Goal: Book appointment/travel/reservation

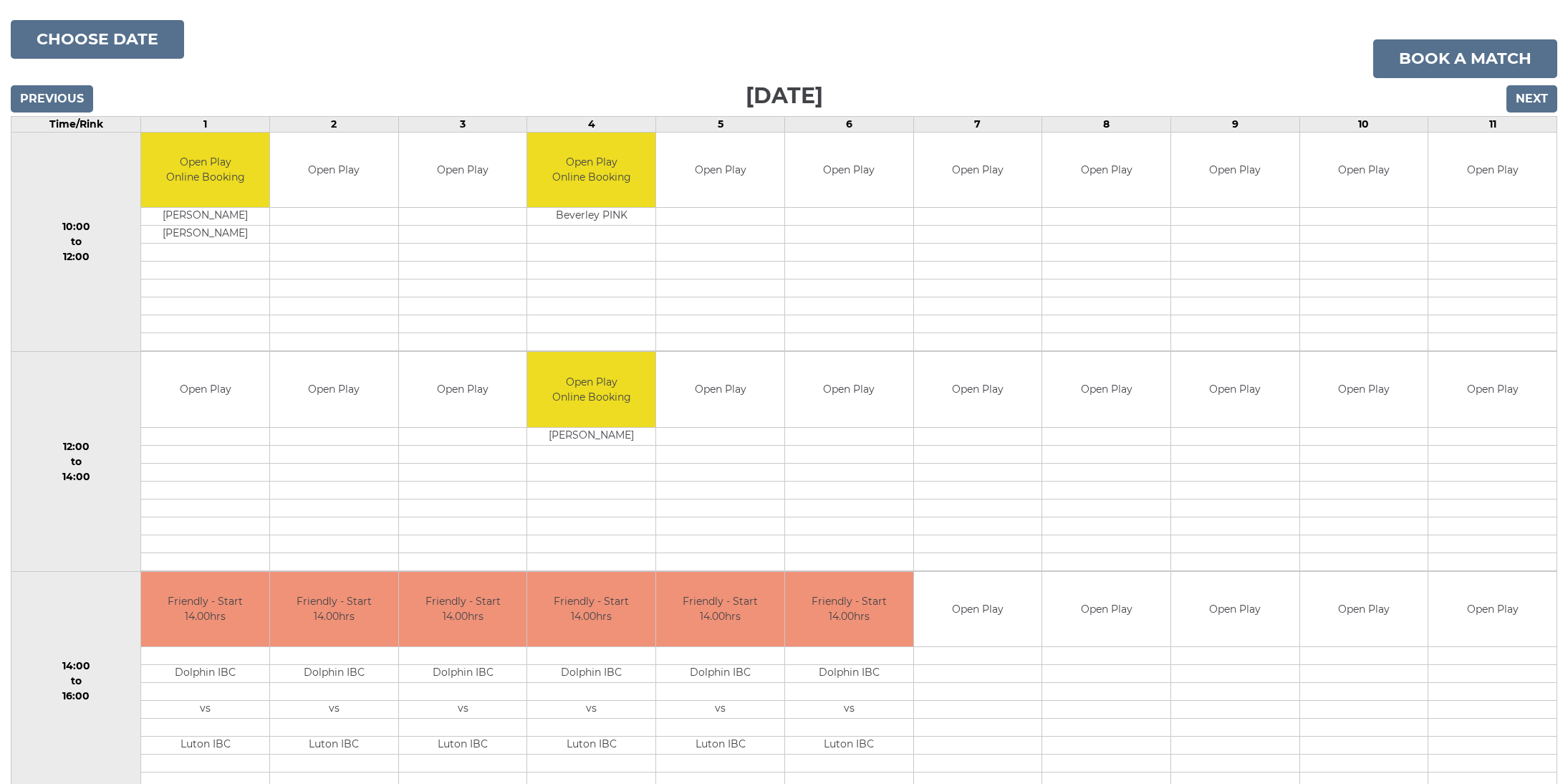
scroll to position [212, 0]
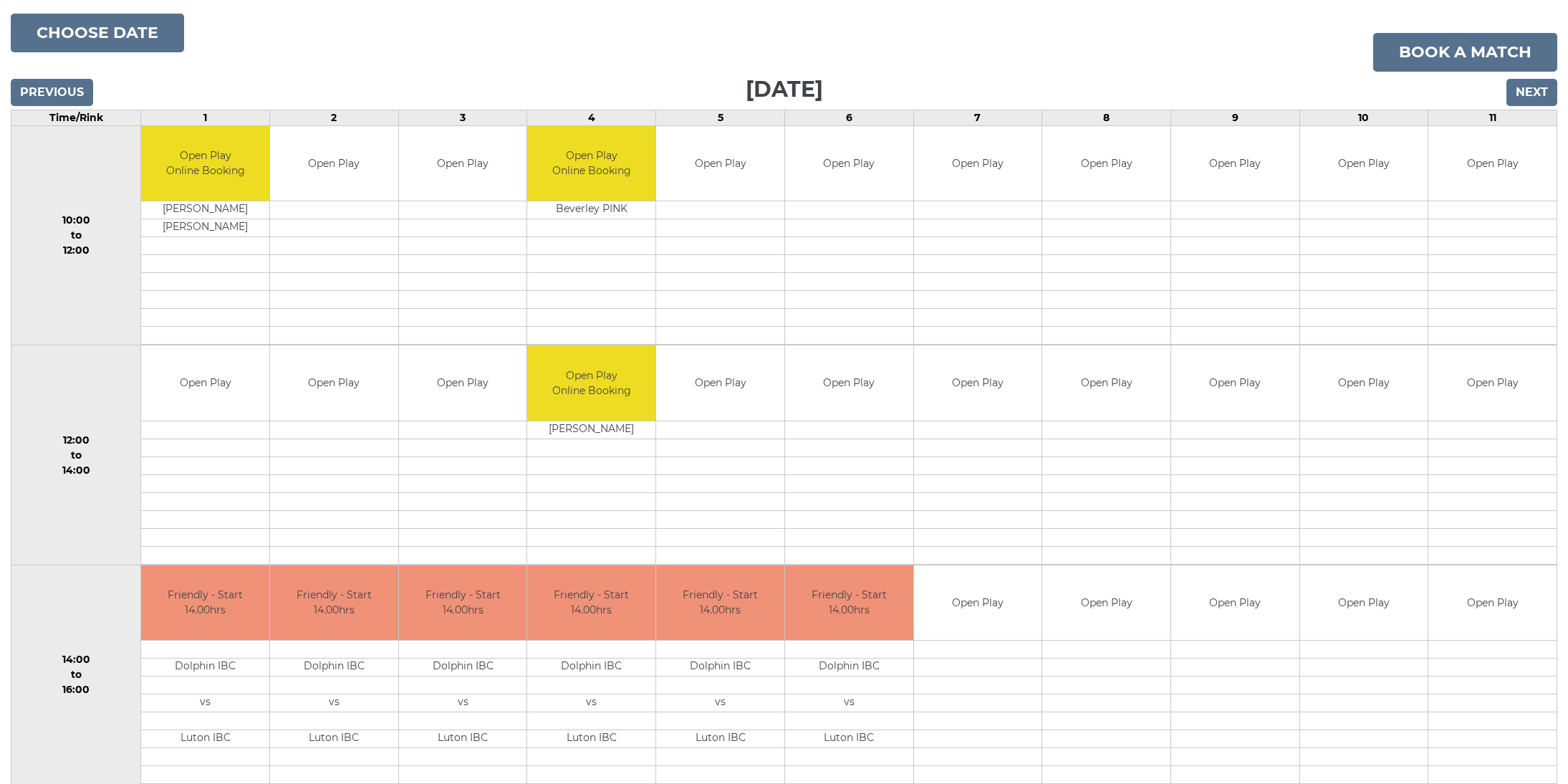
click at [63, 90] on input "Previous" at bounding box center [52, 92] width 82 height 27
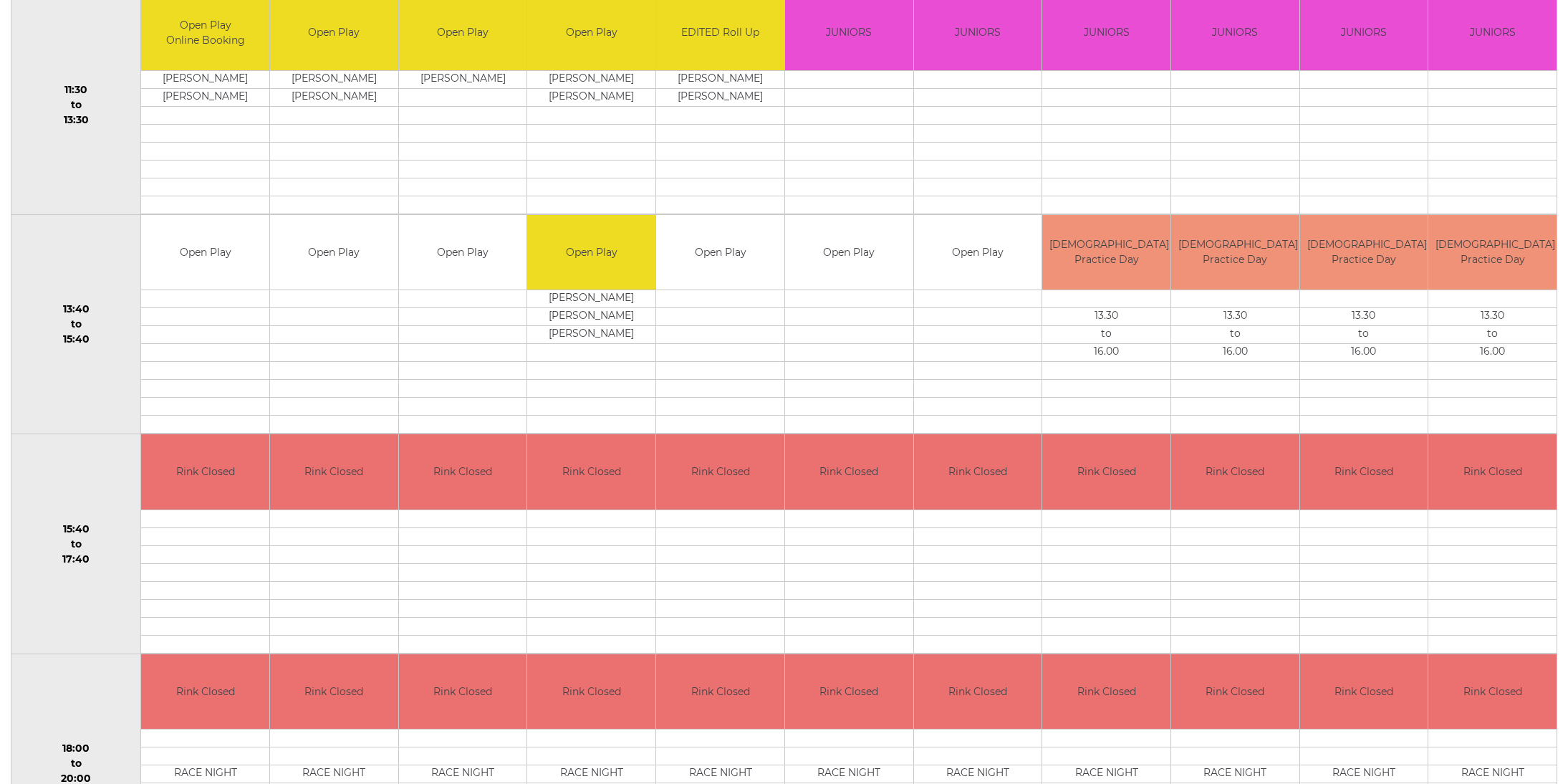
scroll to position [691, 0]
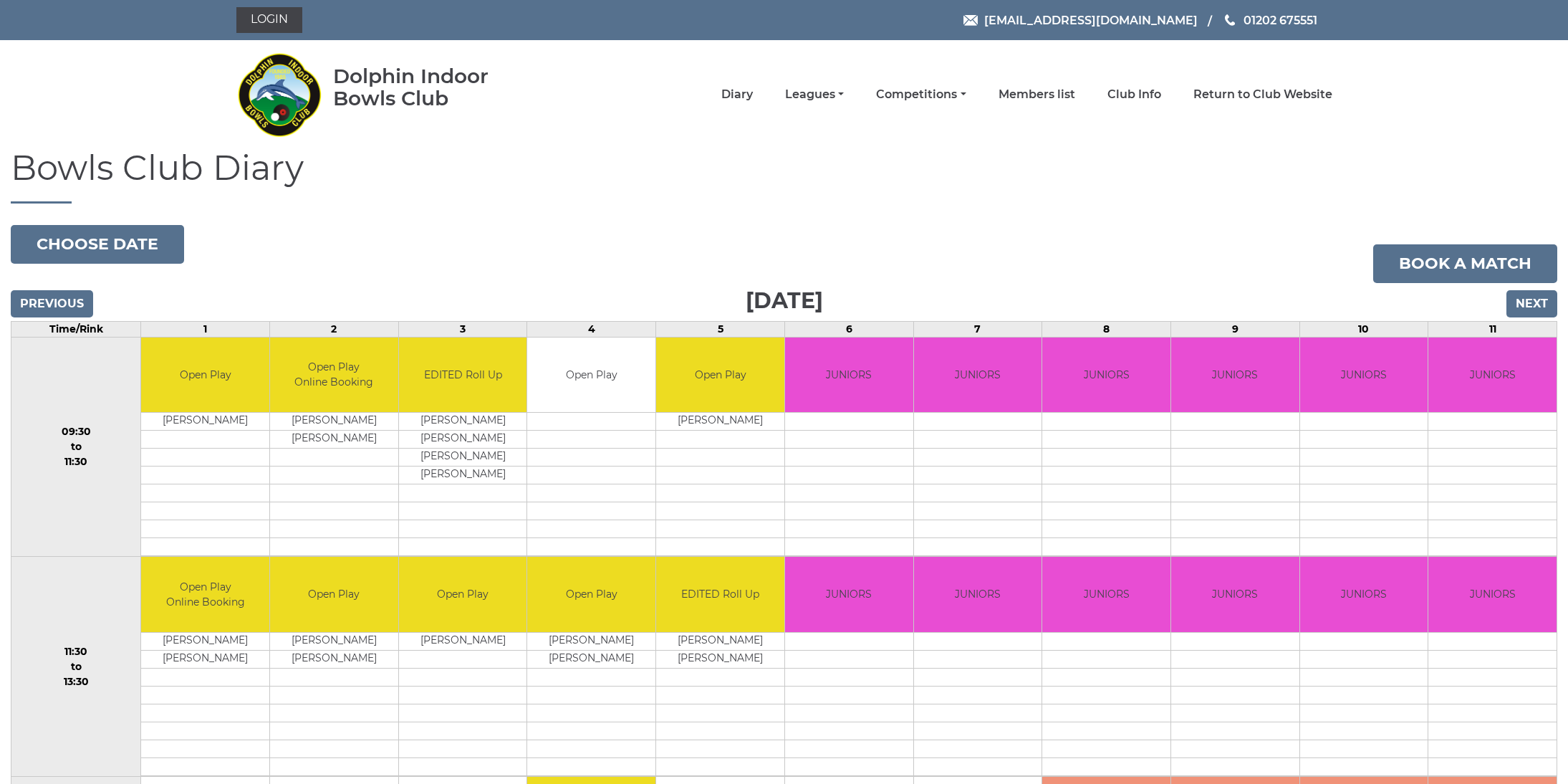
click at [1524, 302] on input "Next" at bounding box center [1531, 304] width 51 height 27
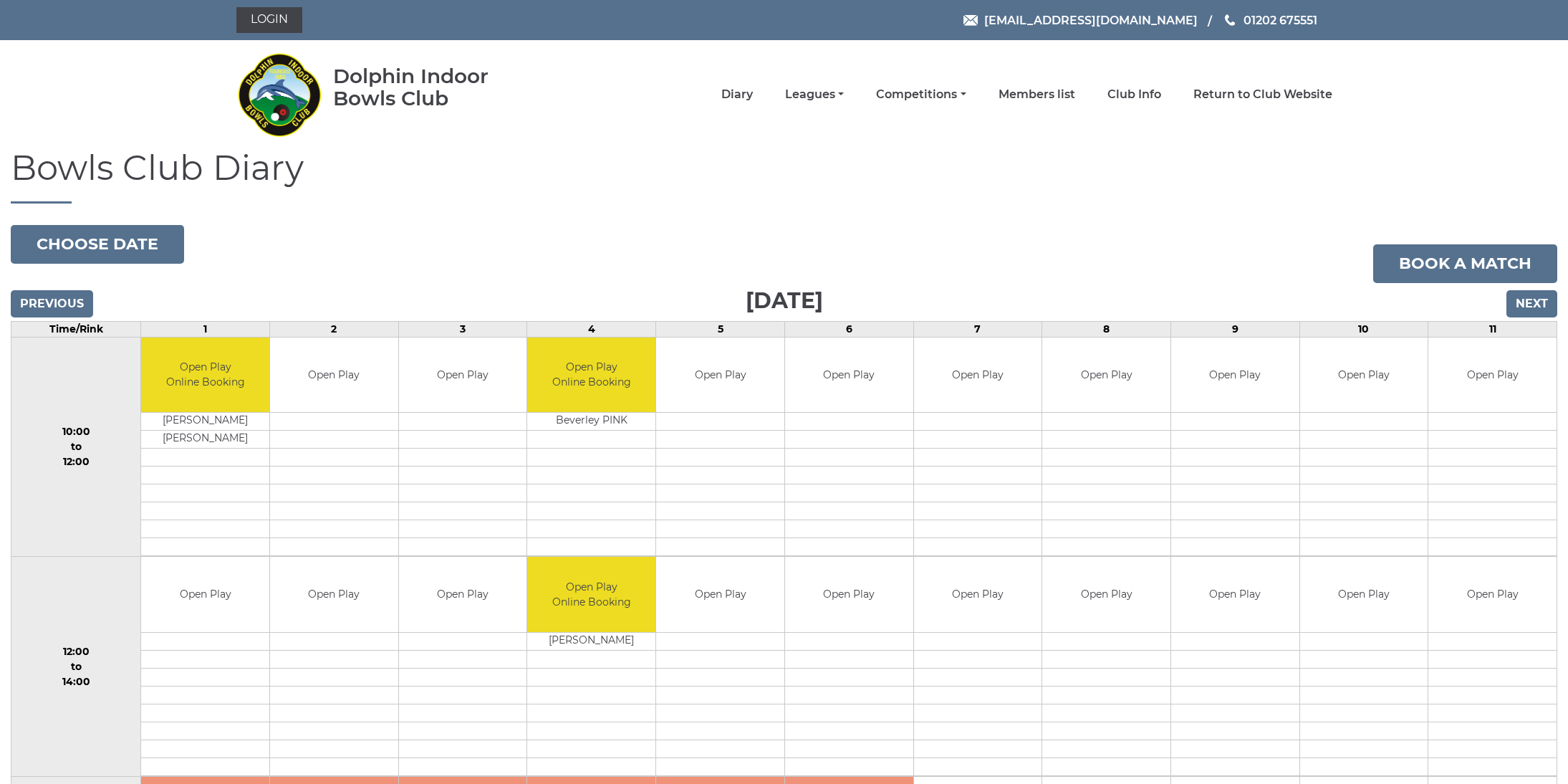
click at [1524, 302] on input "Next" at bounding box center [1531, 304] width 51 height 27
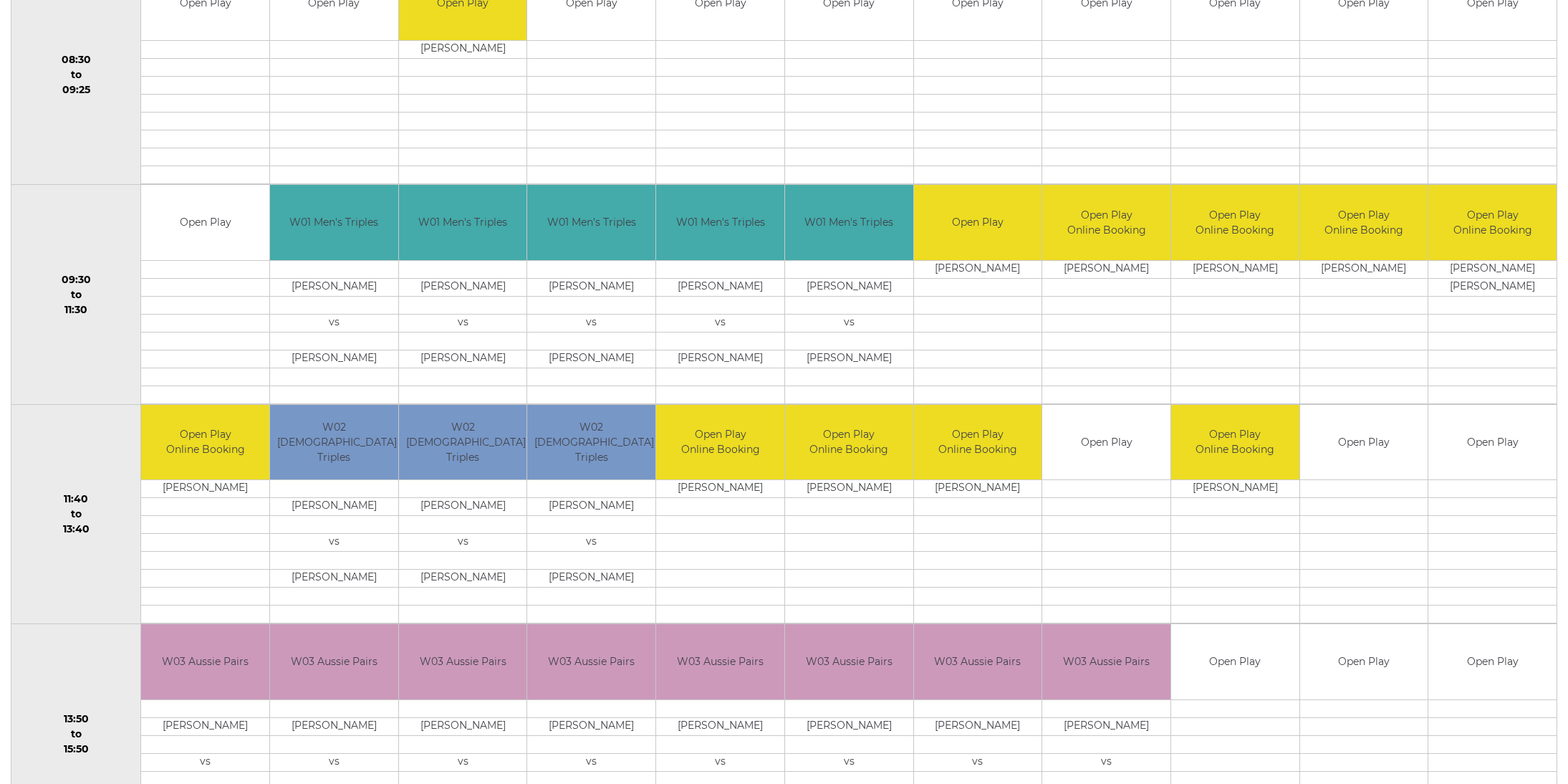
scroll to position [373, 0]
click at [1159, 613] on td at bounding box center [1106, 614] width 128 height 18
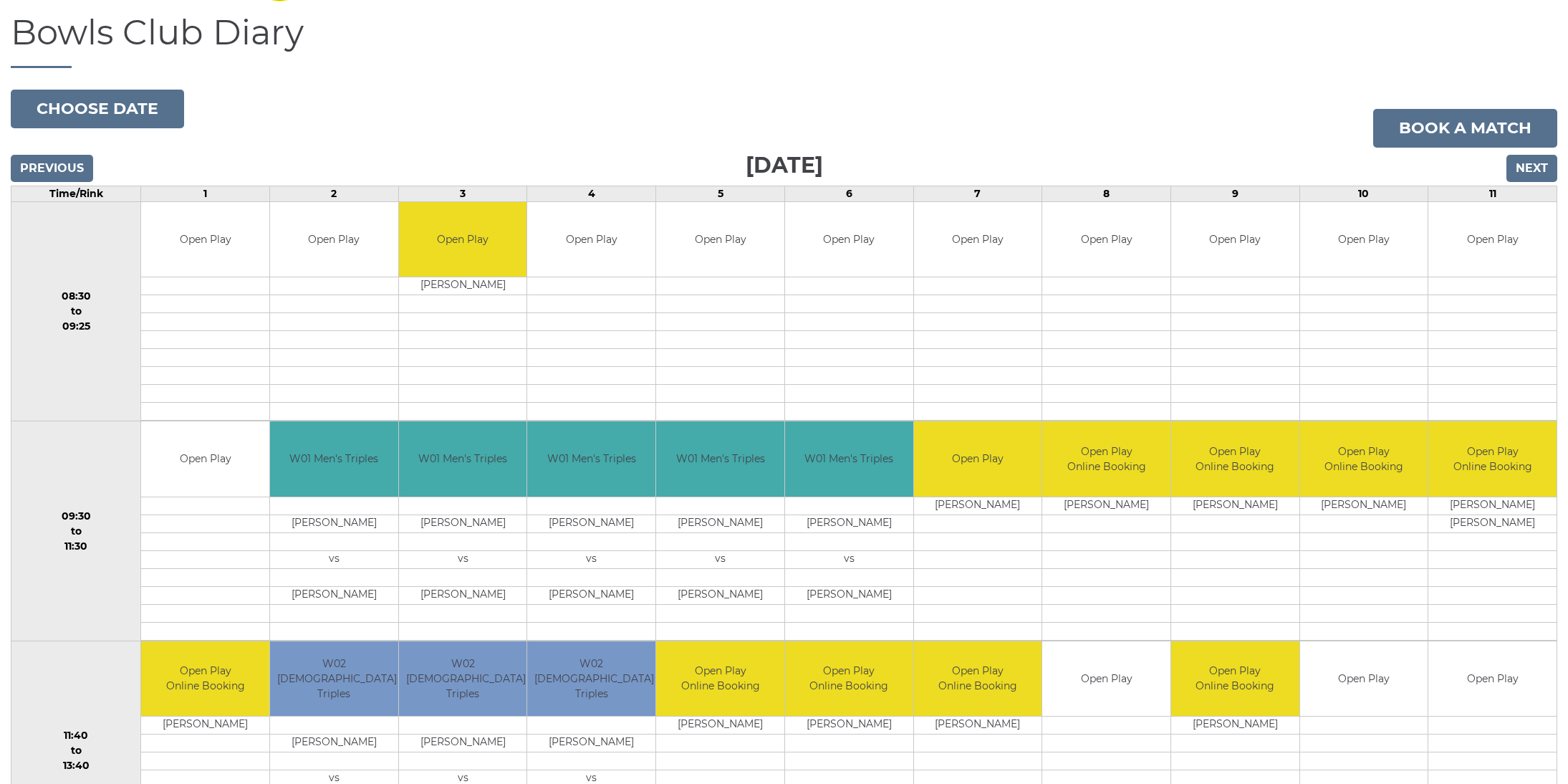
scroll to position [0, 0]
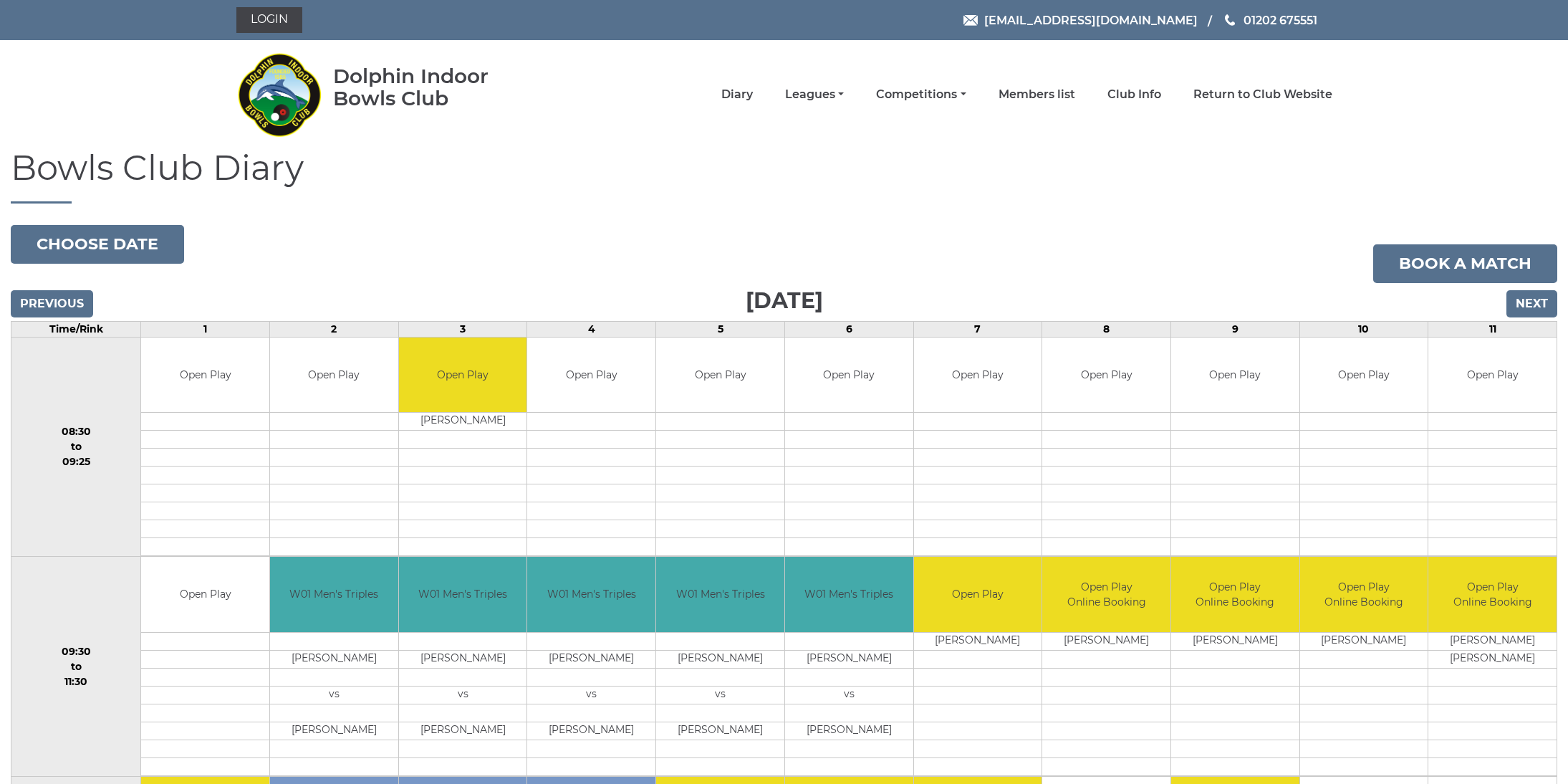
click at [1515, 306] on input "Next" at bounding box center [1531, 304] width 51 height 27
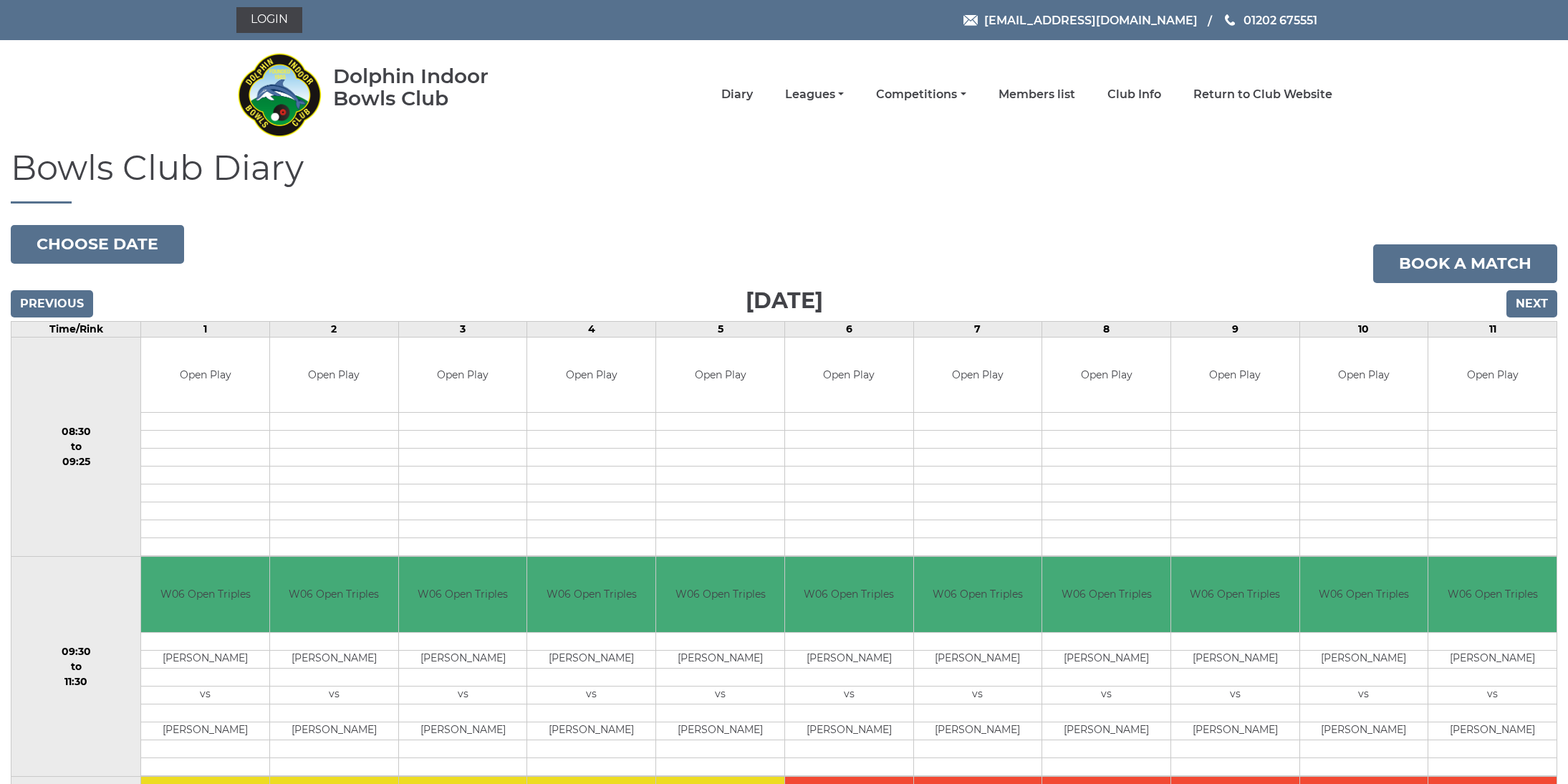
click at [1520, 305] on input "Next" at bounding box center [1531, 304] width 51 height 27
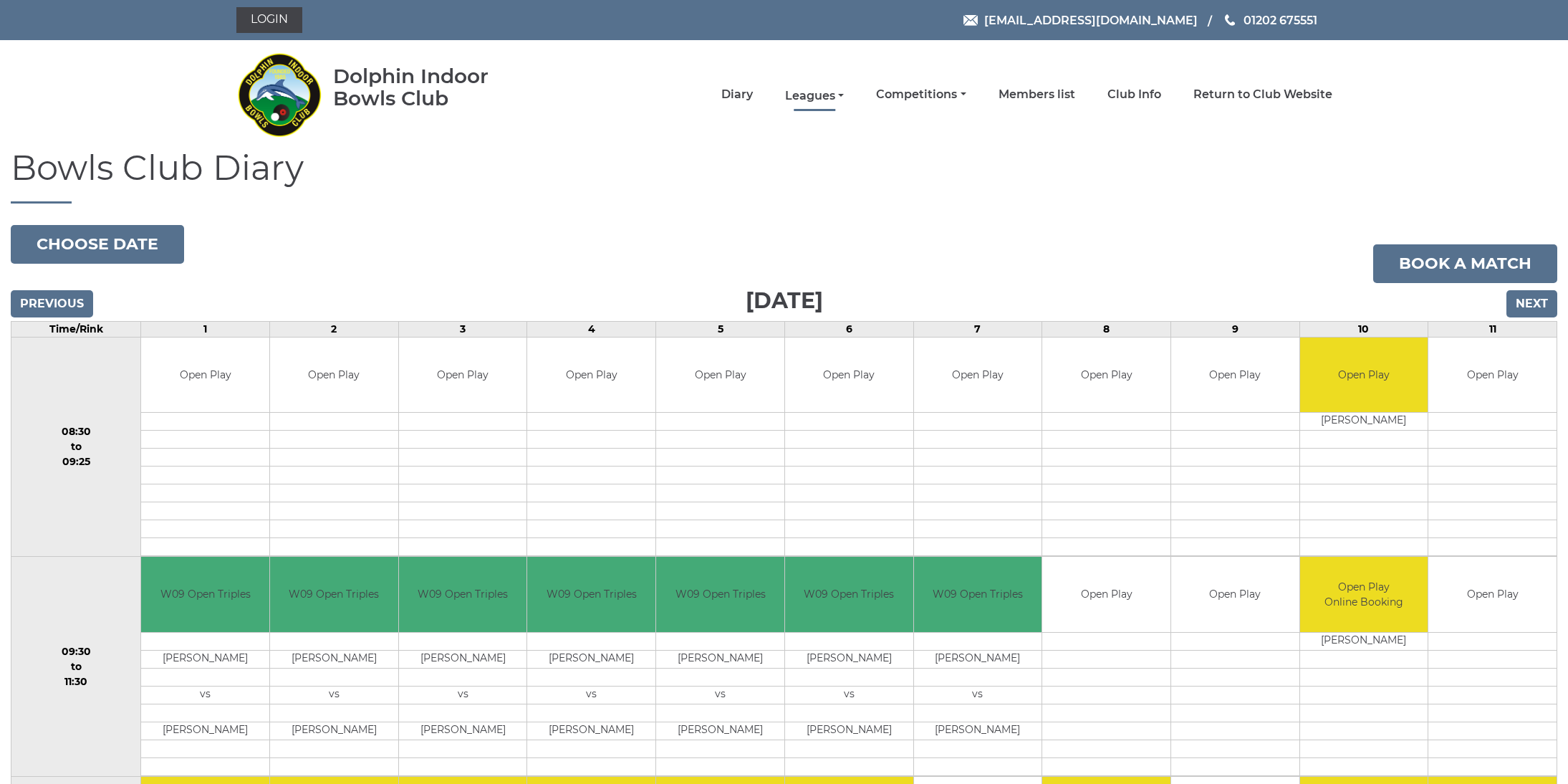
click at [835, 93] on link "Leagues" at bounding box center [814, 96] width 58 height 16
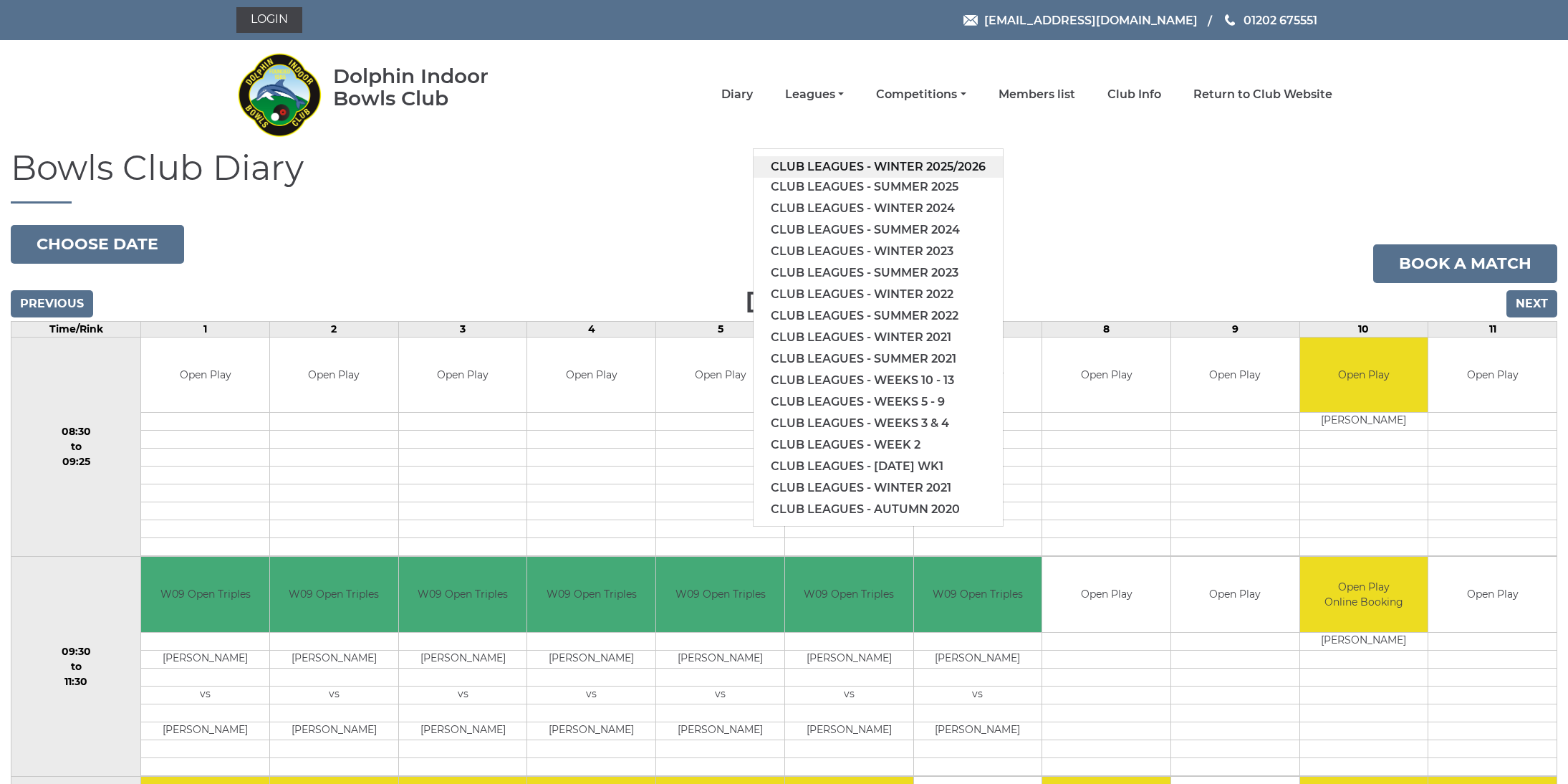
click at [846, 165] on link "Club leagues - Winter 2025/2026" at bounding box center [877, 167] width 249 height 22
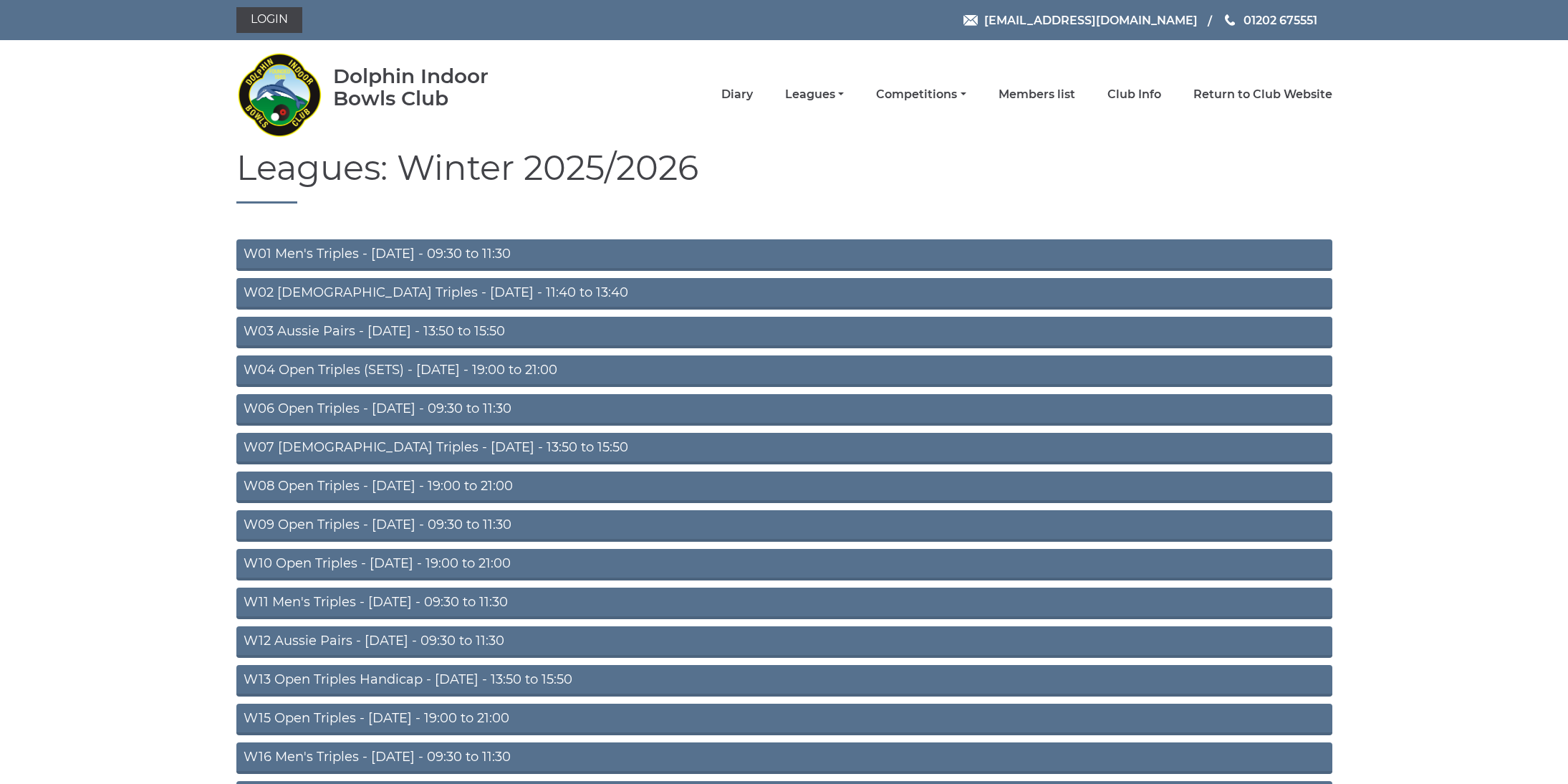
click at [322, 528] on link "W09 Open Triples - [DATE] - 09:30 to 11:30" at bounding box center [784, 526] width 1096 height 32
